Goal: Information Seeking & Learning: Learn about a topic

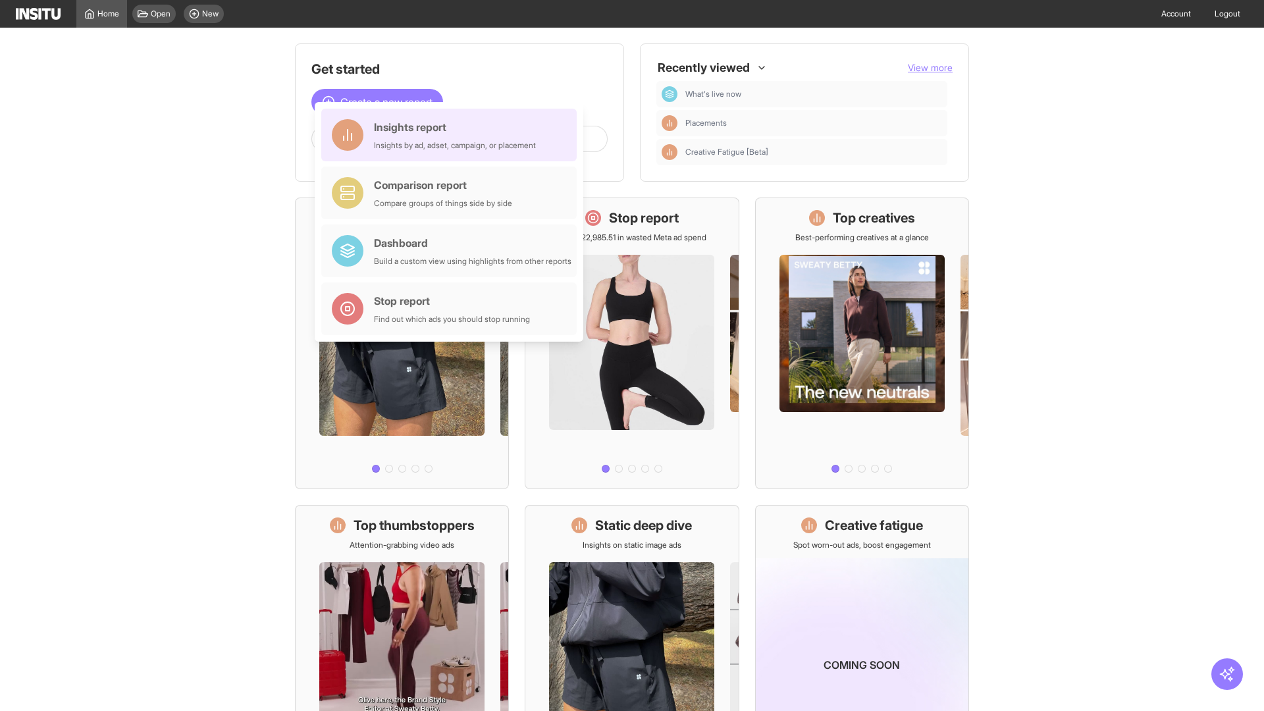
click at [452, 135] on div "Insights report Insights by ad, adset, campaign, or placement" at bounding box center [455, 135] width 162 height 32
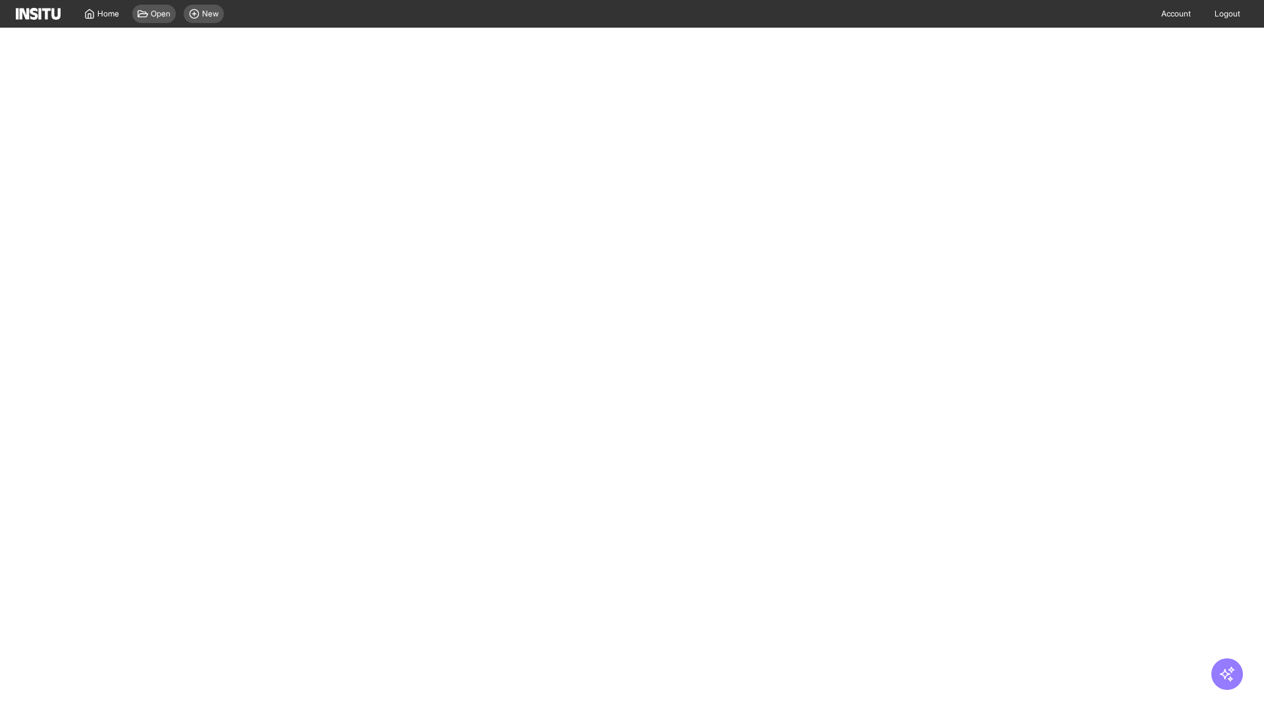
select select "**"
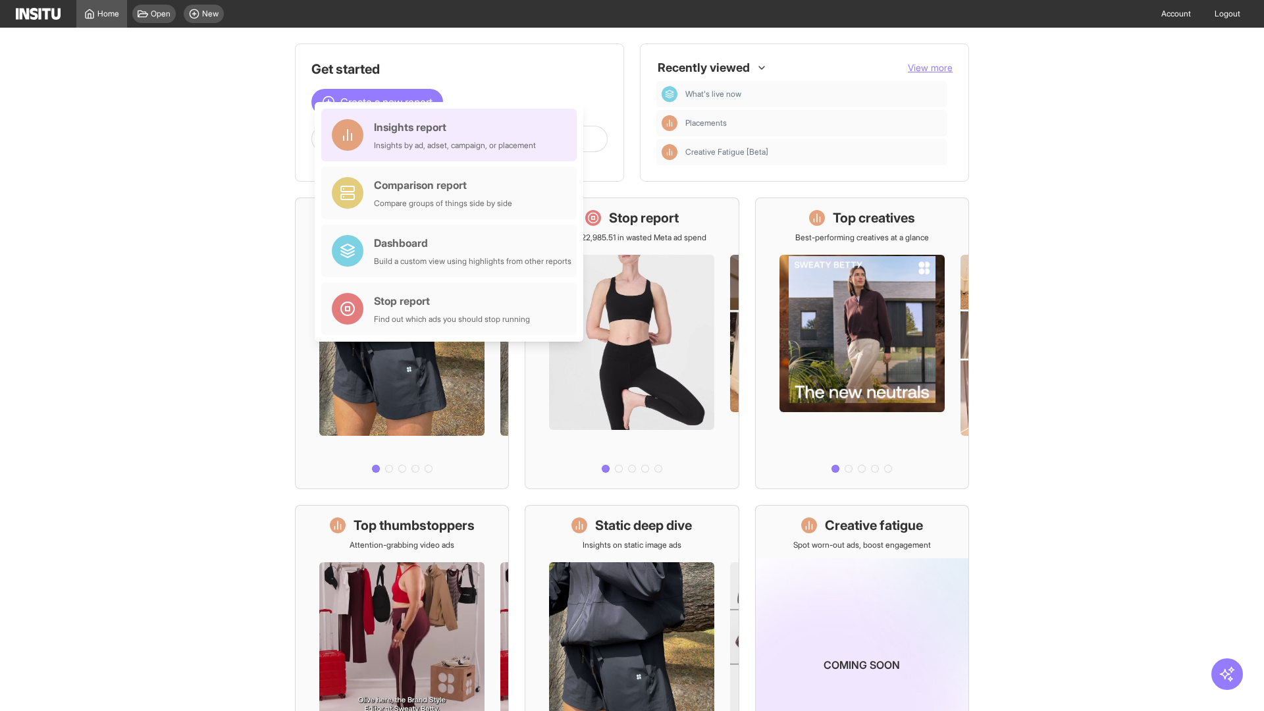
click at [452, 135] on div "Insights report Insights by ad, adset, campaign, or placement" at bounding box center [455, 135] width 162 height 32
